Goal: Task Accomplishment & Management: Manage account settings

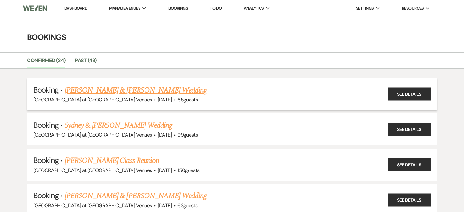
click at [93, 91] on link "[PERSON_NAME] & [PERSON_NAME] Wedding" at bounding box center [136, 90] width 142 height 11
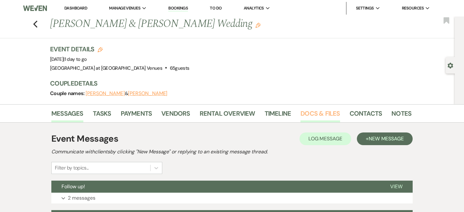
click at [321, 114] on link "Docs & Files" at bounding box center [319, 115] width 39 height 14
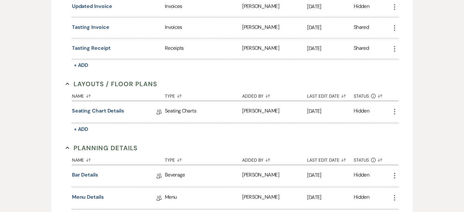
scroll to position [222, 0]
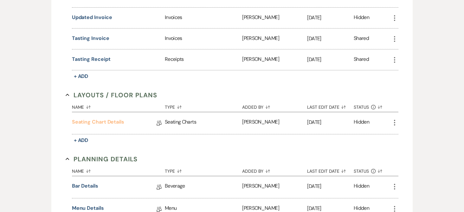
click at [118, 123] on link "Seating Chart Details" at bounding box center [98, 123] width 52 height 10
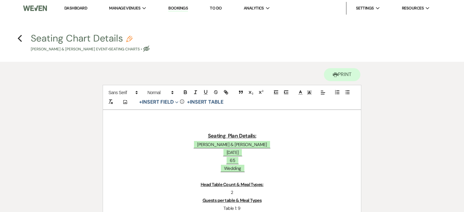
click at [22, 39] on h4 "Previous Seating Chart Details Pencil [PERSON_NAME] & [PERSON_NAME] Event • Sea…" at bounding box center [232, 42] width 456 height 21
click at [16, 40] on h4 "Previous Seating Chart Details Pencil [PERSON_NAME] & [PERSON_NAME] Event • Sea…" at bounding box center [232, 42] width 456 height 21
click at [19, 40] on use "button" at bounding box center [20, 38] width 4 height 7
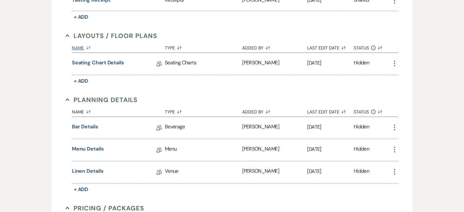
scroll to position [285, 0]
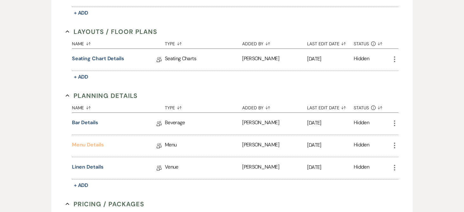
click at [89, 144] on link "Menu Details" at bounding box center [88, 146] width 32 height 10
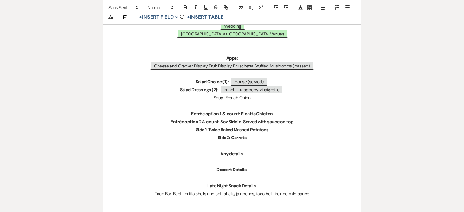
scroll to position [190, 0]
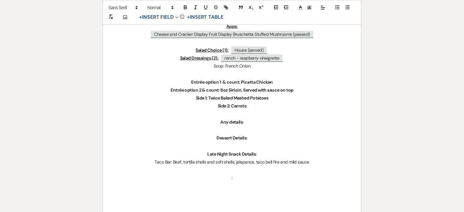
scroll to position [285, 0]
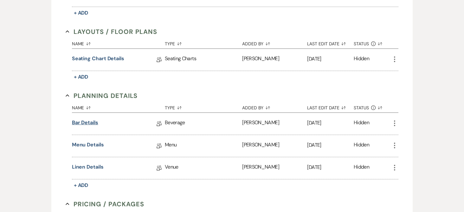
click at [95, 121] on link "Bar Details" at bounding box center [85, 124] width 26 height 10
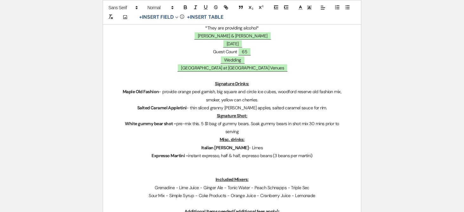
scroll to position [127, 0]
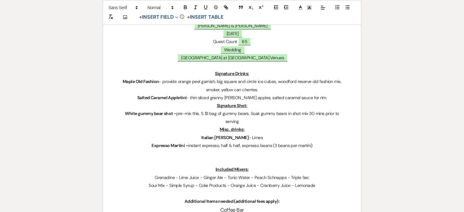
click at [19, 43] on div "Printer Print Add Photo + Insert Field Expand Standard Field Smart Field Signat…" at bounding box center [232, 99] width 456 height 329
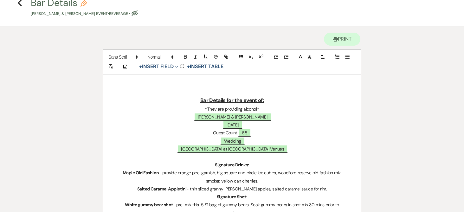
scroll to position [0, 0]
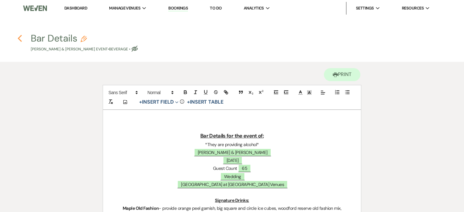
click at [19, 39] on use "button" at bounding box center [20, 38] width 4 height 7
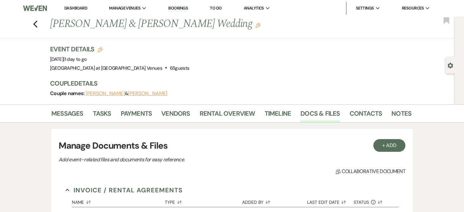
scroll to position [285, 0]
